Goal: Task Accomplishment & Management: Use online tool/utility

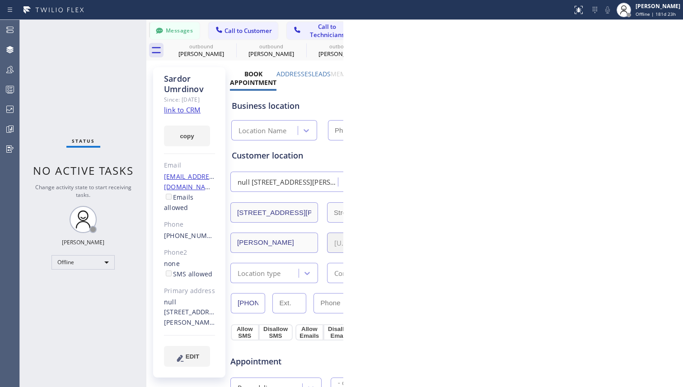
type input "[PHONE_NUMBER]"
click at [15, 9] on icon at bounding box center [10, 10] width 11 height 11
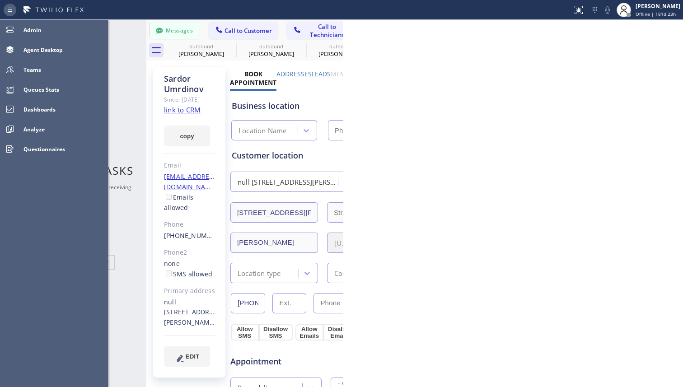
click at [12, 8] on icon at bounding box center [10, 9] width 5 height 4
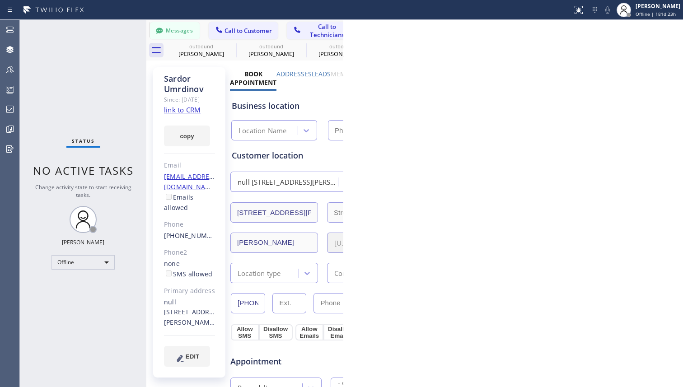
type input "[PHONE_NUMBER]"
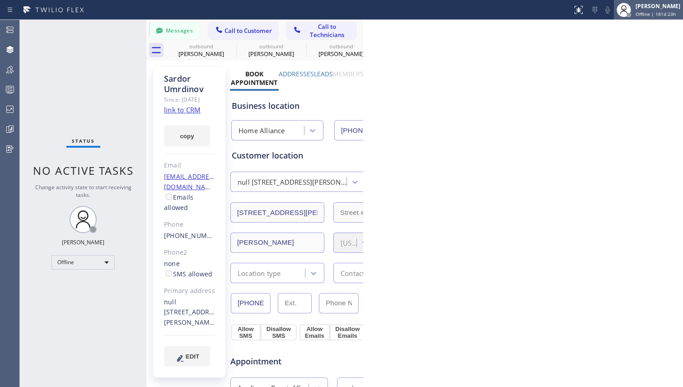
click at [652, 8] on div "[PERSON_NAME]" at bounding box center [658, 6] width 45 height 8
click at [146, 62] on div "Status No active tasks Change activity state to start receiving tasks. Sardor U…" at bounding box center [83, 203] width 127 height 367
click at [88, 9] on icon at bounding box center [54, 10] width 68 height 14
click at [576, 11] on icon at bounding box center [578, 10] width 11 height 11
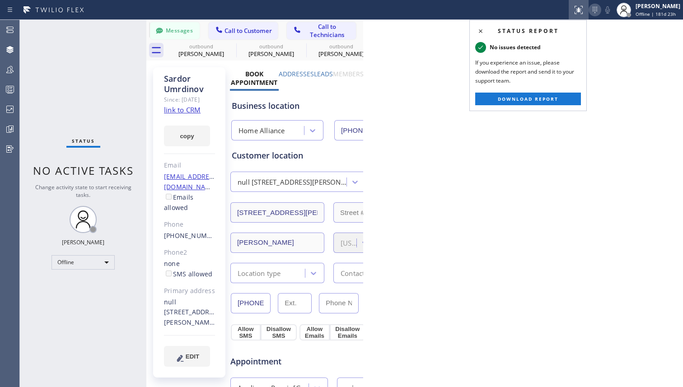
click at [594, 13] on icon at bounding box center [595, 10] width 11 height 11
click at [594, 12] on icon at bounding box center [595, 10] width 5 height 6
click at [146, 36] on div "Status No active tasks Change activity state to start receiving tasks. Sardor U…" at bounding box center [83, 203] width 127 height 367
click at [146, 85] on div "Status No active tasks Change activity state to start receiving tasks. Sardor U…" at bounding box center [83, 203] width 127 height 367
